Goal: Task Accomplishment & Management: Manage account settings

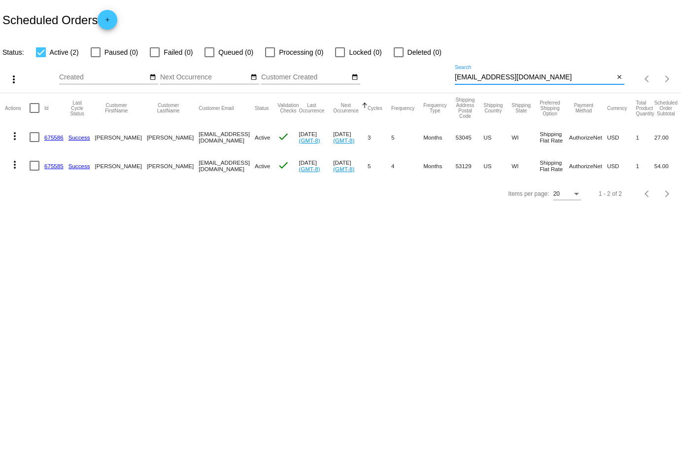
type input "[EMAIL_ADDRESS][DOMAIN_NAME]"
click at [14, 138] on mat-icon "more_vert" at bounding box center [15, 136] width 12 height 12
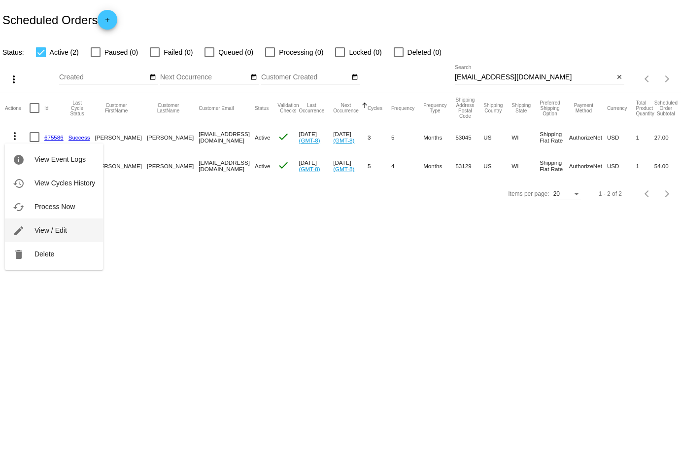
click at [50, 226] on button "edit View / Edit" at bounding box center [54, 230] width 98 height 24
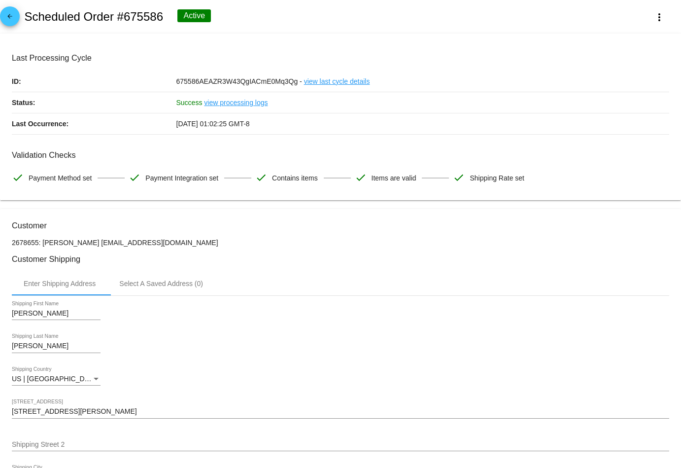
click at [6, 17] on mat-icon "arrow_back" at bounding box center [10, 19] width 12 height 12
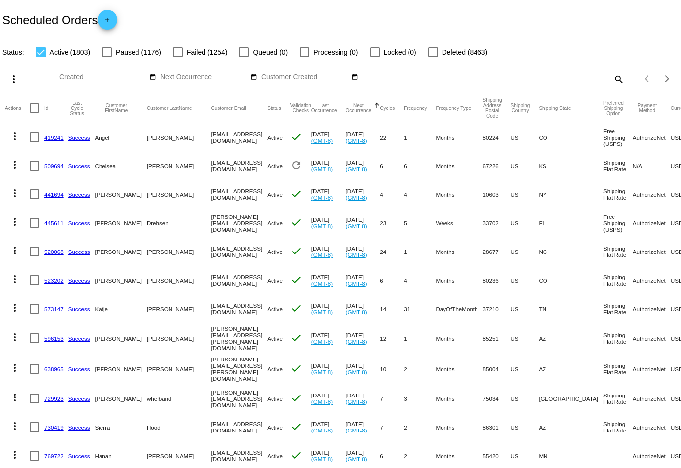
click at [620, 76] on mat-icon "search" at bounding box center [619, 78] width 12 height 15
click at [591, 77] on input "Search" at bounding box center [540, 77] width 170 height 8
paste input "[EMAIL_ADDRESS][DOMAIN_NAME]"
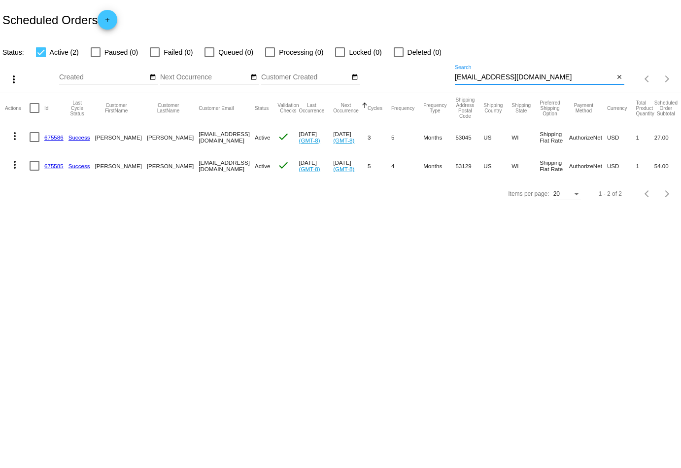
type input "[EMAIL_ADDRESS][DOMAIN_NAME]"
click at [13, 164] on mat-icon "more_vert" at bounding box center [15, 165] width 12 height 12
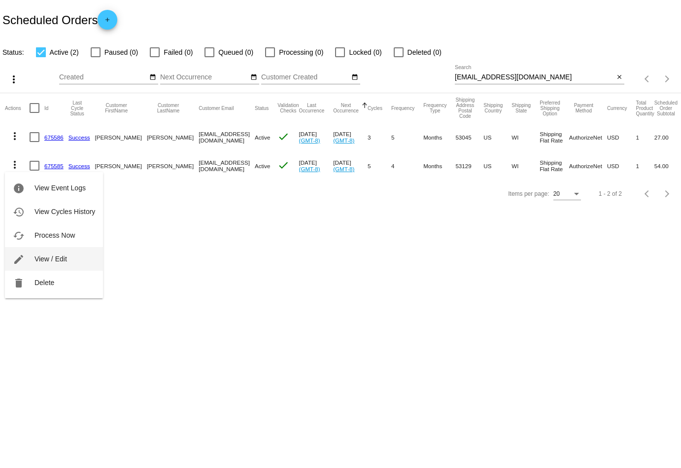
click at [39, 253] on button "edit View / Edit" at bounding box center [54, 259] width 98 height 24
